Goal: Obtain resource: Obtain resource

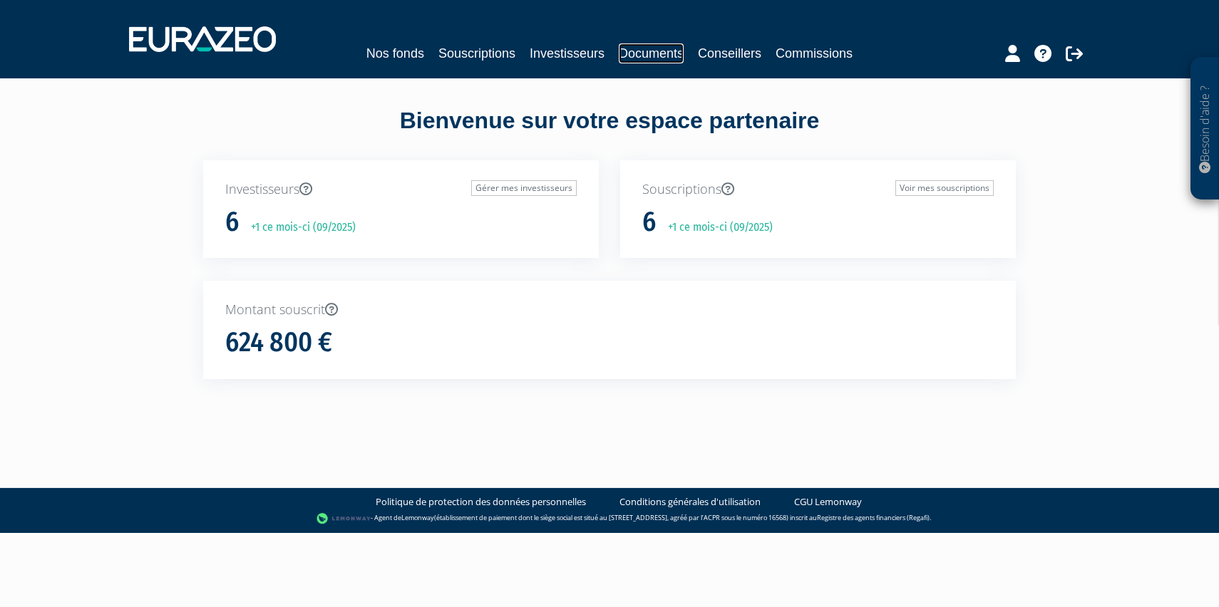
click at [664, 56] on link "Documents" at bounding box center [651, 53] width 65 height 20
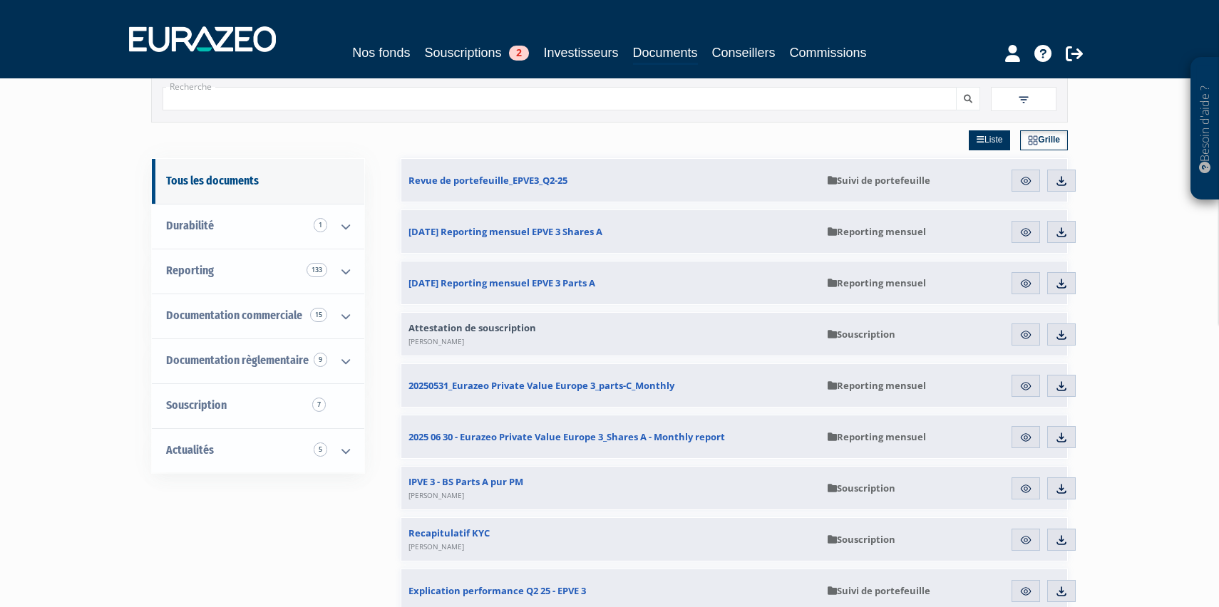
scroll to position [51, 0]
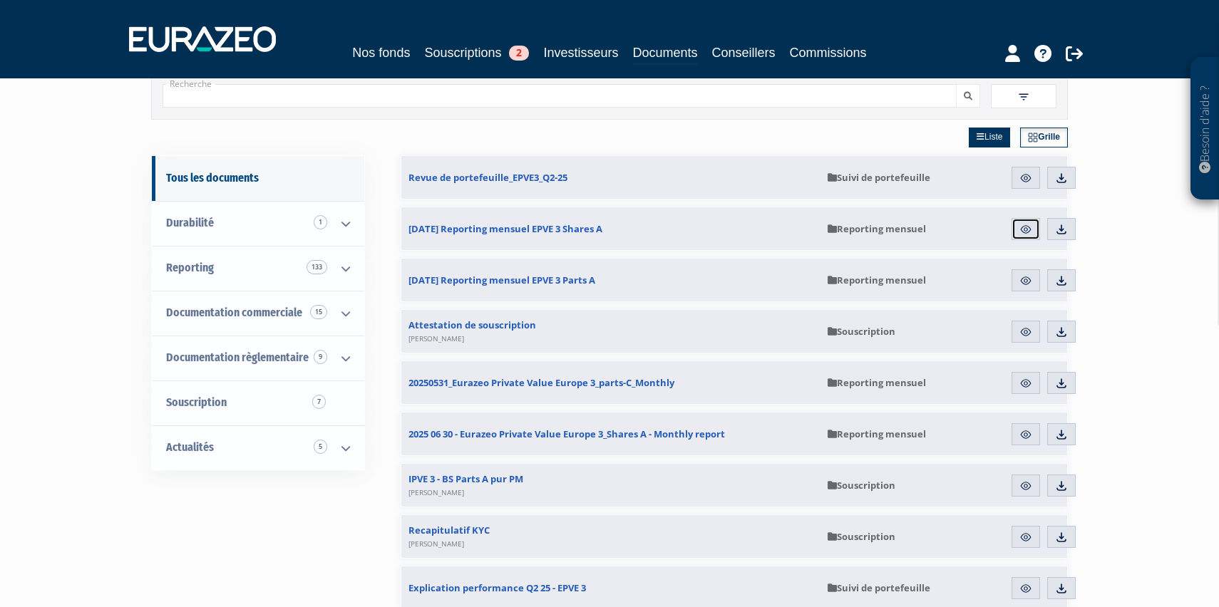
click at [1031, 227] on img at bounding box center [1026, 229] width 13 height 13
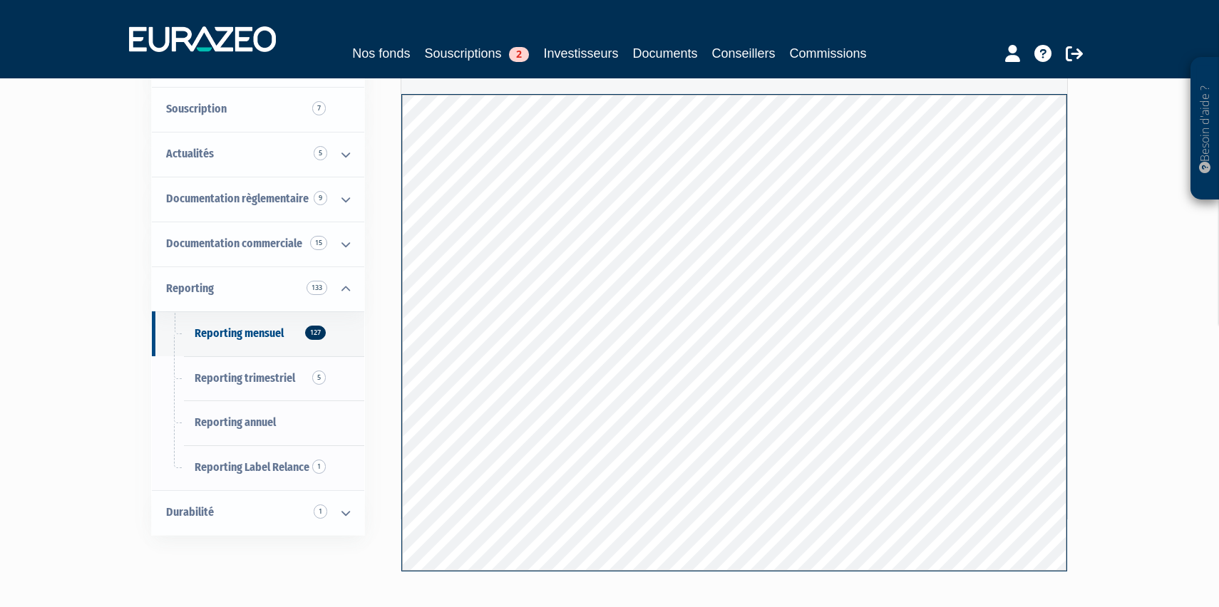
scroll to position [190, 0]
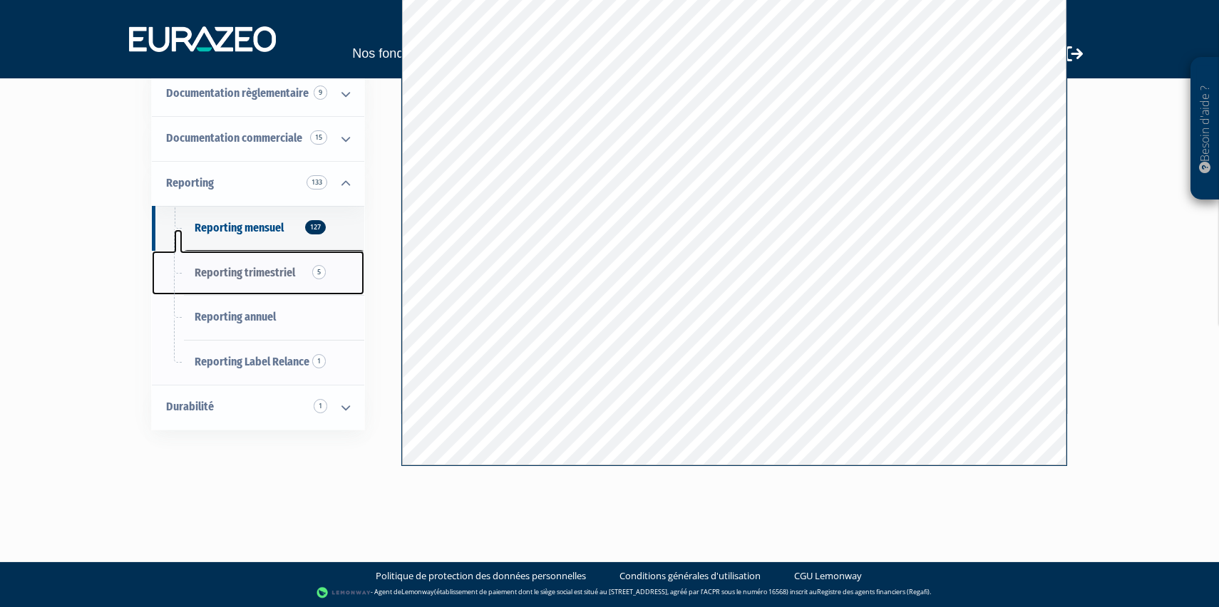
click at [220, 274] on span "Reporting trimestriel 5" at bounding box center [245, 273] width 101 height 14
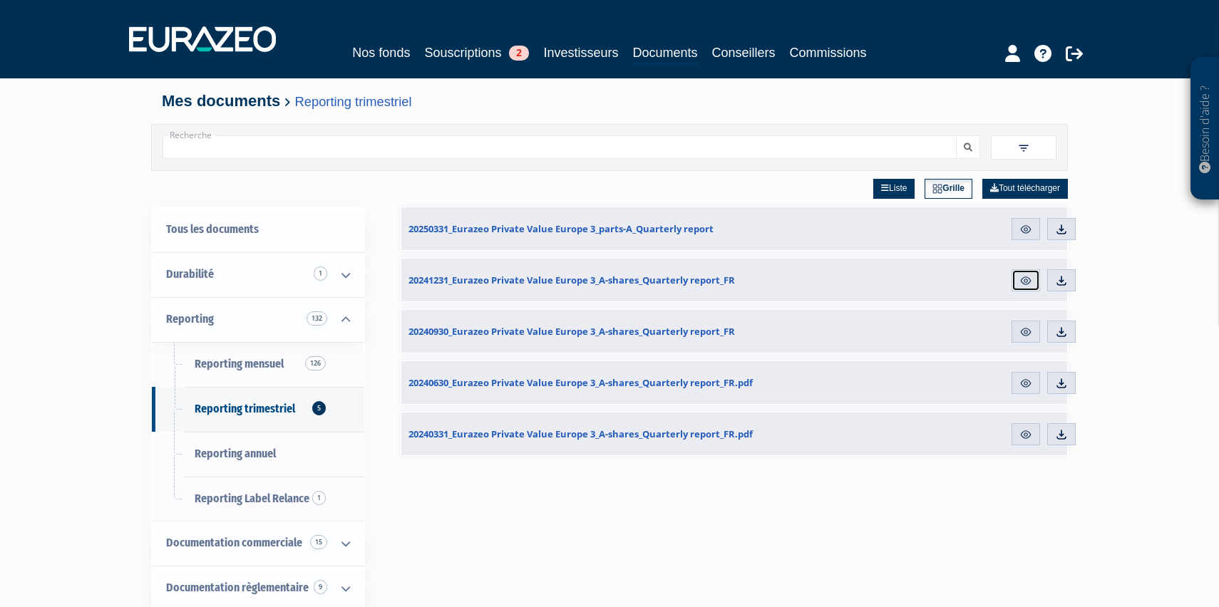
click at [1020, 280] on img at bounding box center [1026, 280] width 13 height 13
